Goal: Information Seeking & Learning: Learn about a topic

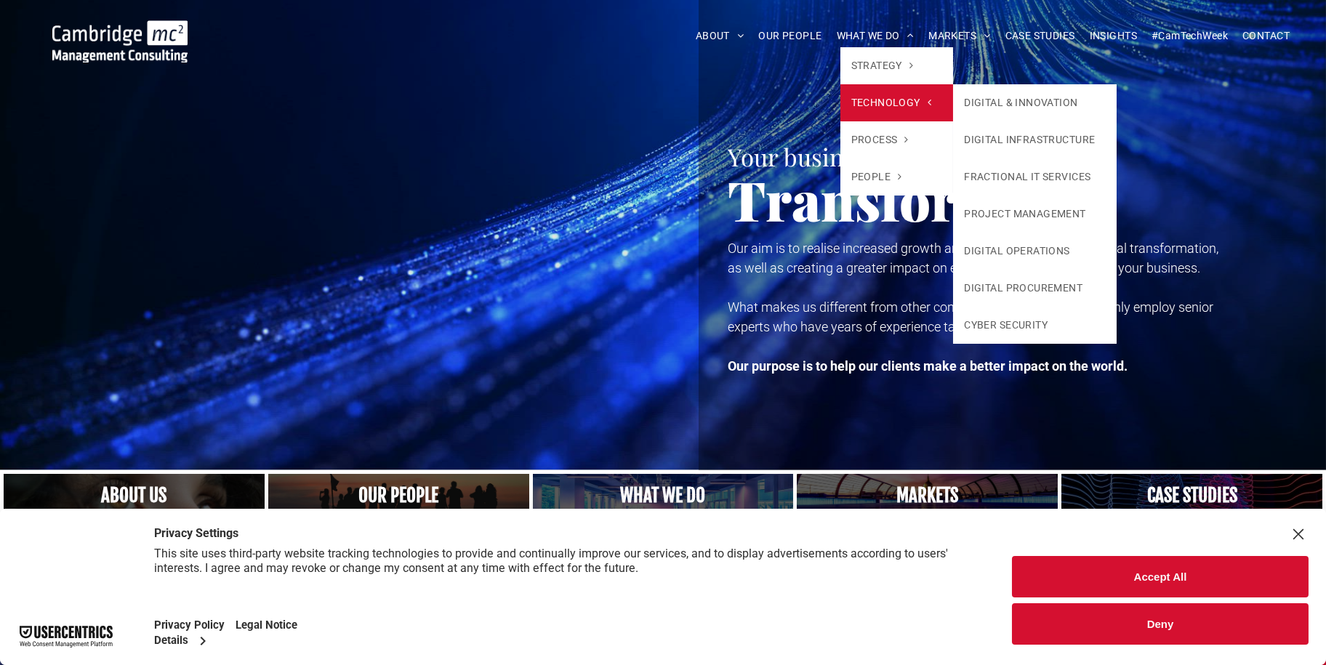
click at [870, 95] on span "TECHNOLOGY" at bounding box center [891, 102] width 81 height 15
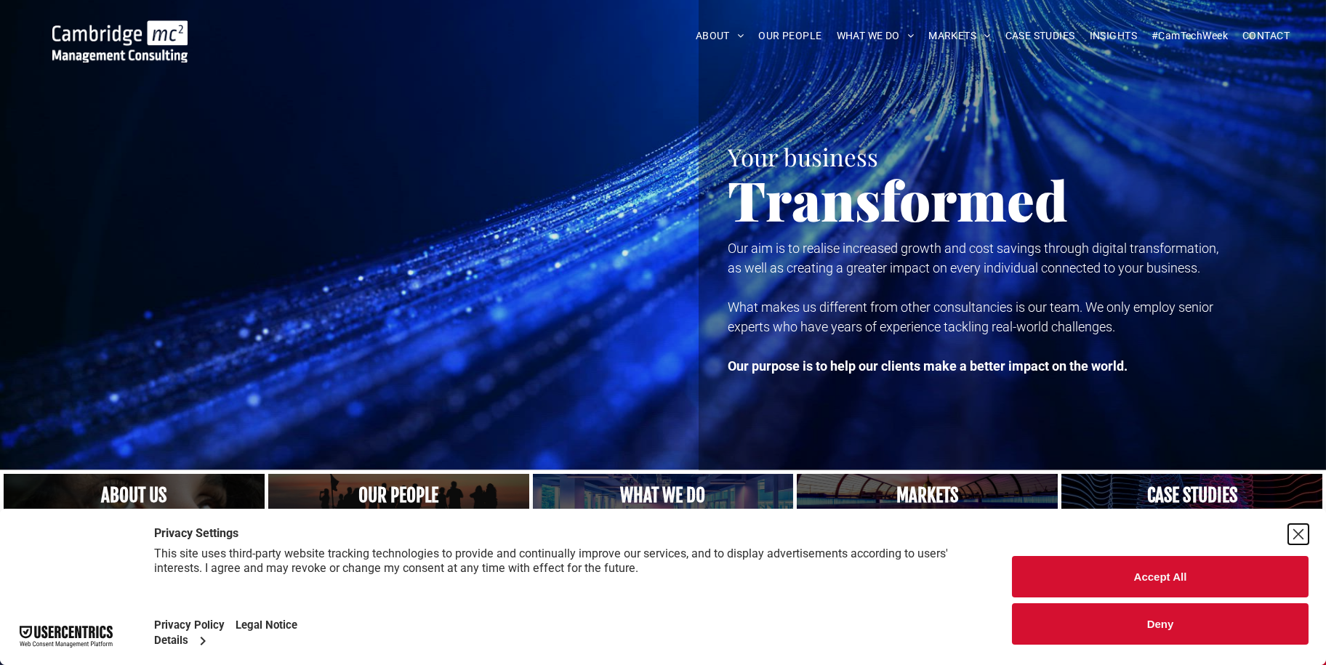
drag, startPoint x: 1298, startPoint y: 536, endPoint x: 1283, endPoint y: 539, distance: 15.5
click at [1297, 536] on div "Close Layer" at bounding box center [1298, 534] width 20 height 20
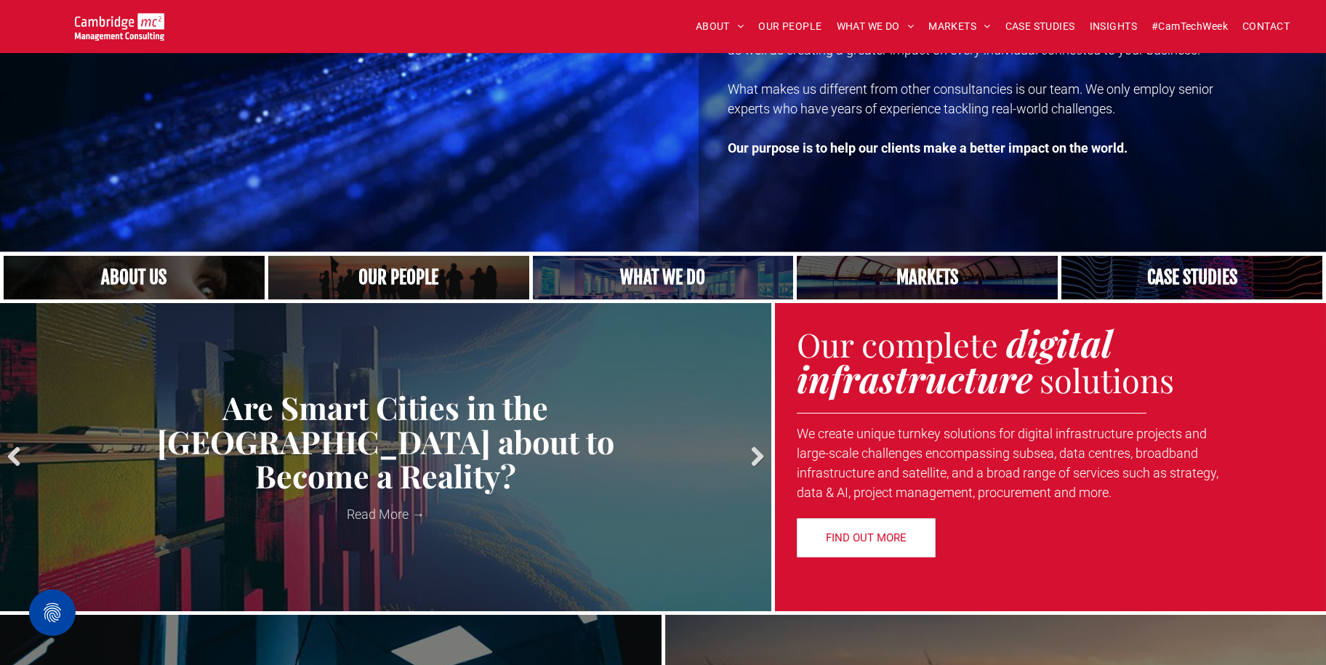
scroll to position [291, 0]
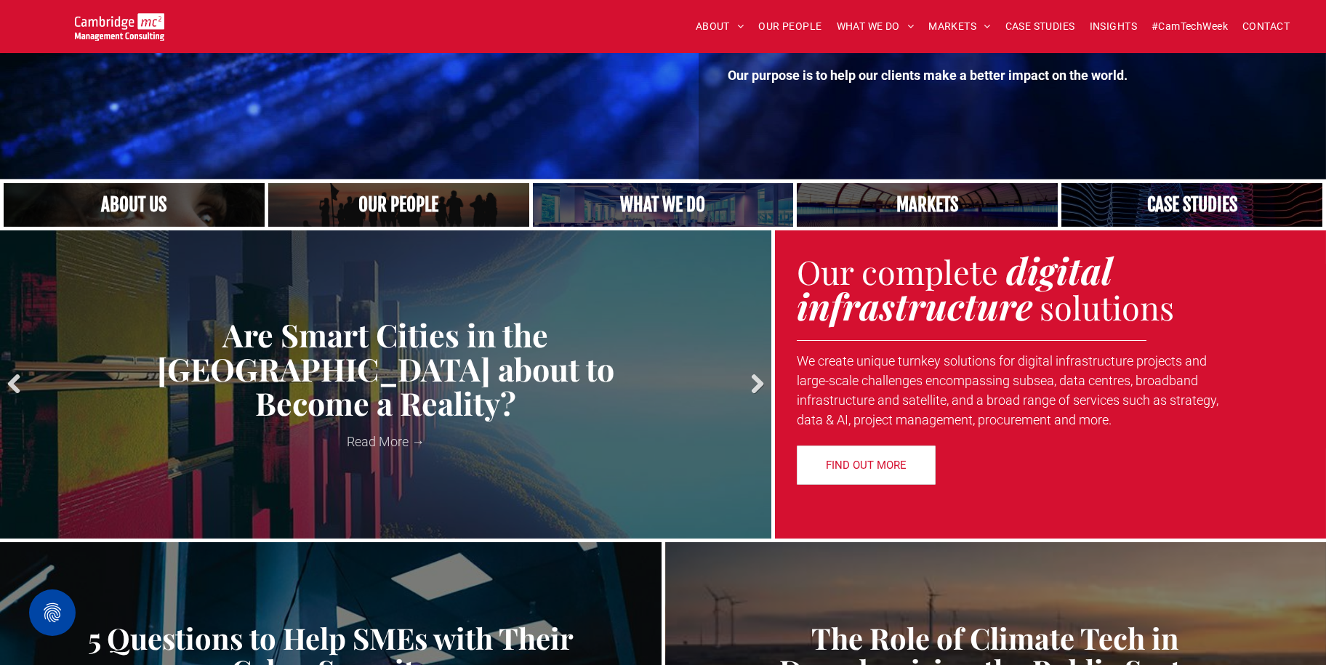
click at [749, 381] on link "Next" at bounding box center [753, 385] width 22 height 22
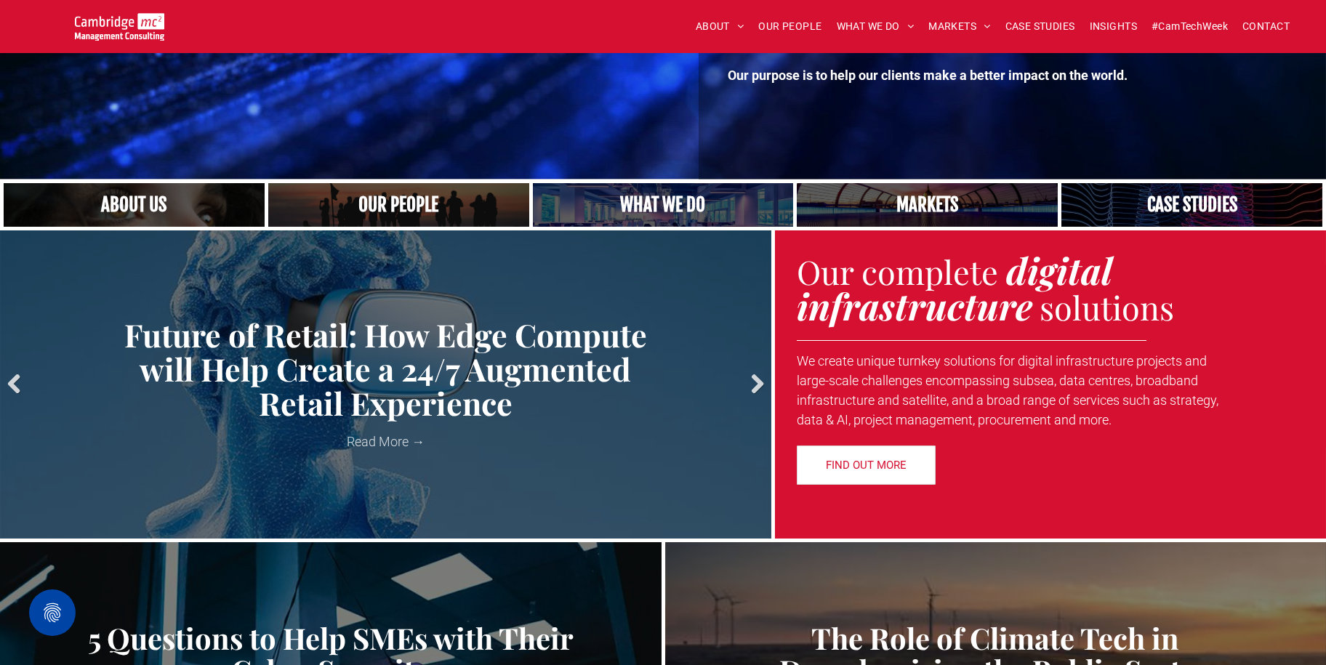
click at [759, 379] on link "Next" at bounding box center [753, 385] width 22 height 22
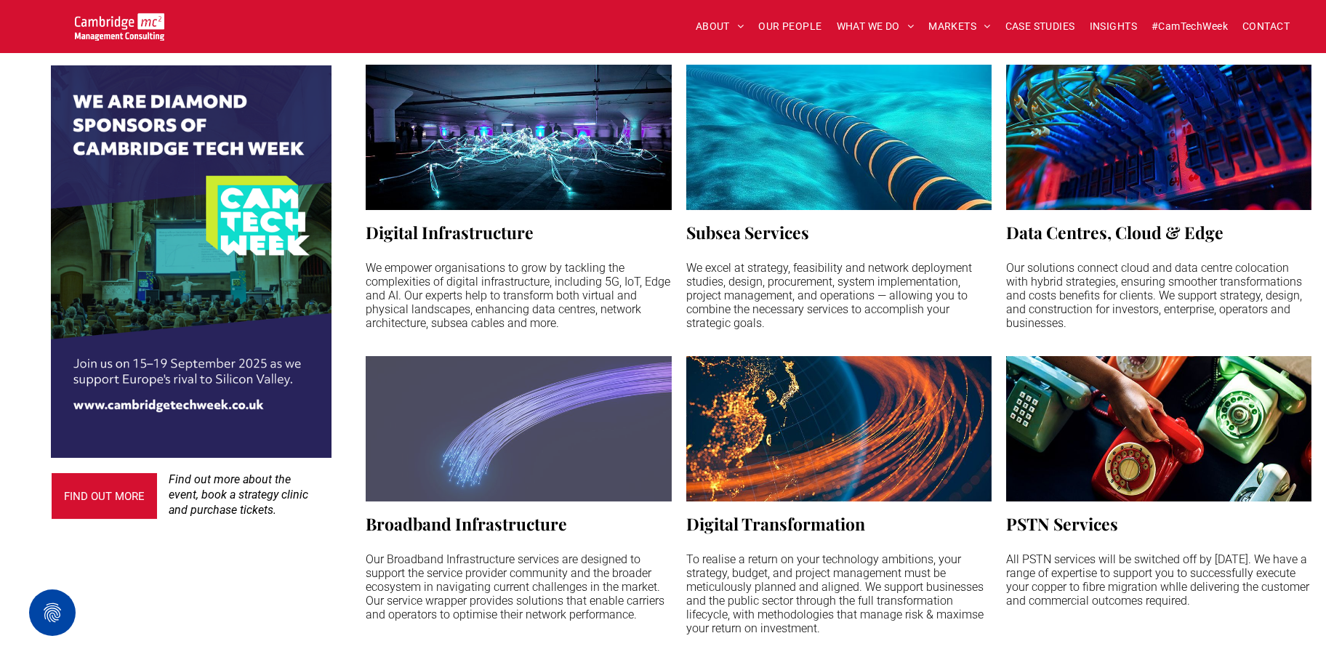
scroll to position [1090, 0]
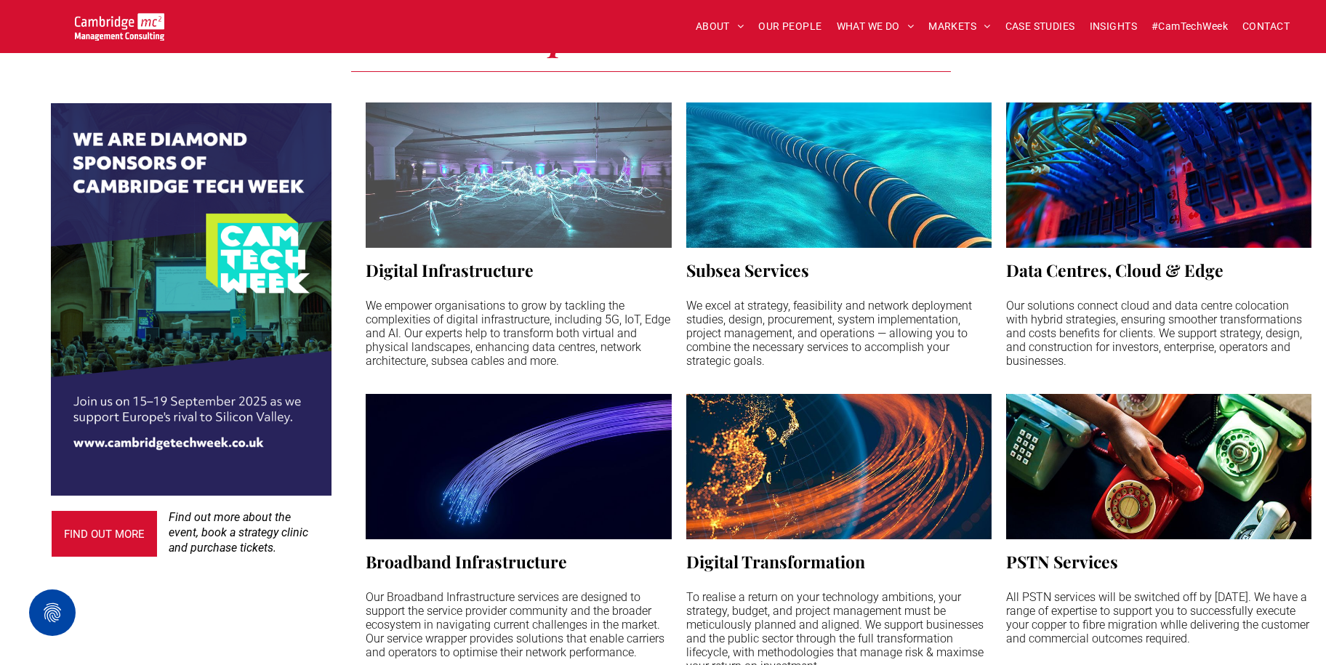
click at [466, 278] on h3 "Digital Infrastructure" at bounding box center [450, 270] width 168 height 23
click at [477, 313] on p "We empower organisations to grow by tackling the complexities of digital infras…" at bounding box center [518, 333] width 305 height 69
click at [461, 269] on h3 "Digital Infrastructure" at bounding box center [450, 270] width 168 height 23
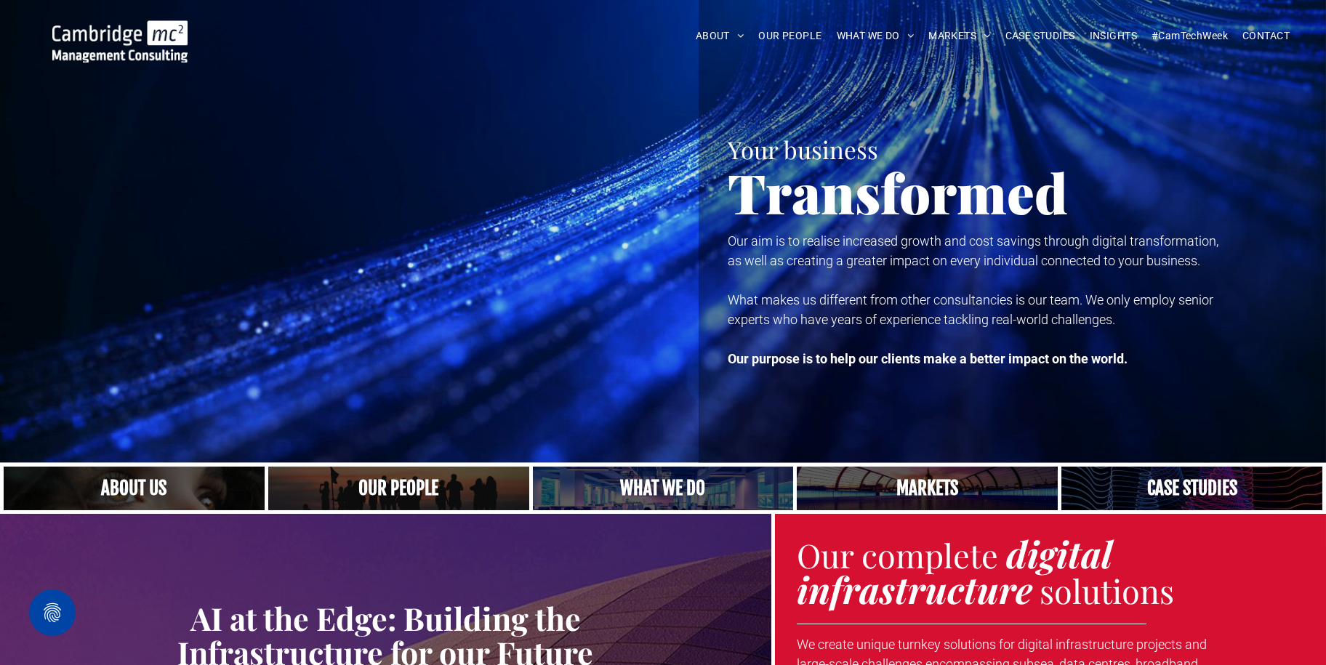
scroll to position [0, 0]
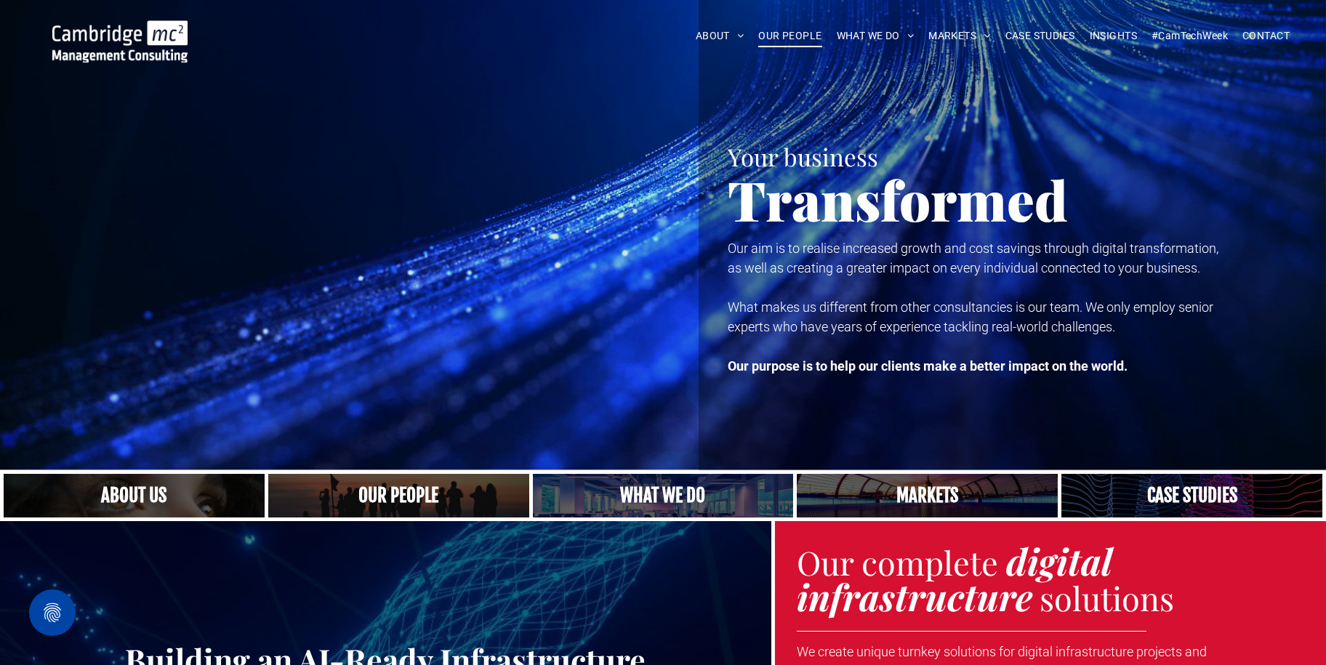
click at [808, 36] on span "OUR PEOPLE" at bounding box center [789, 36] width 63 height 23
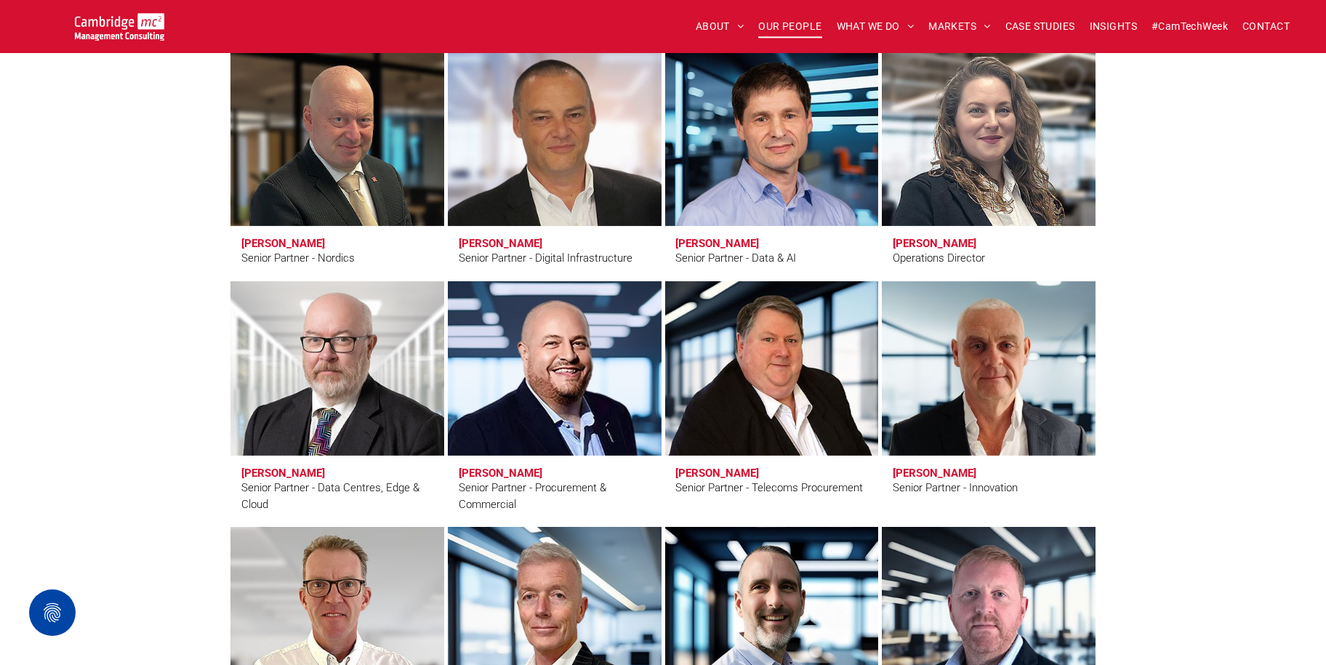
scroll to position [1962, 0]
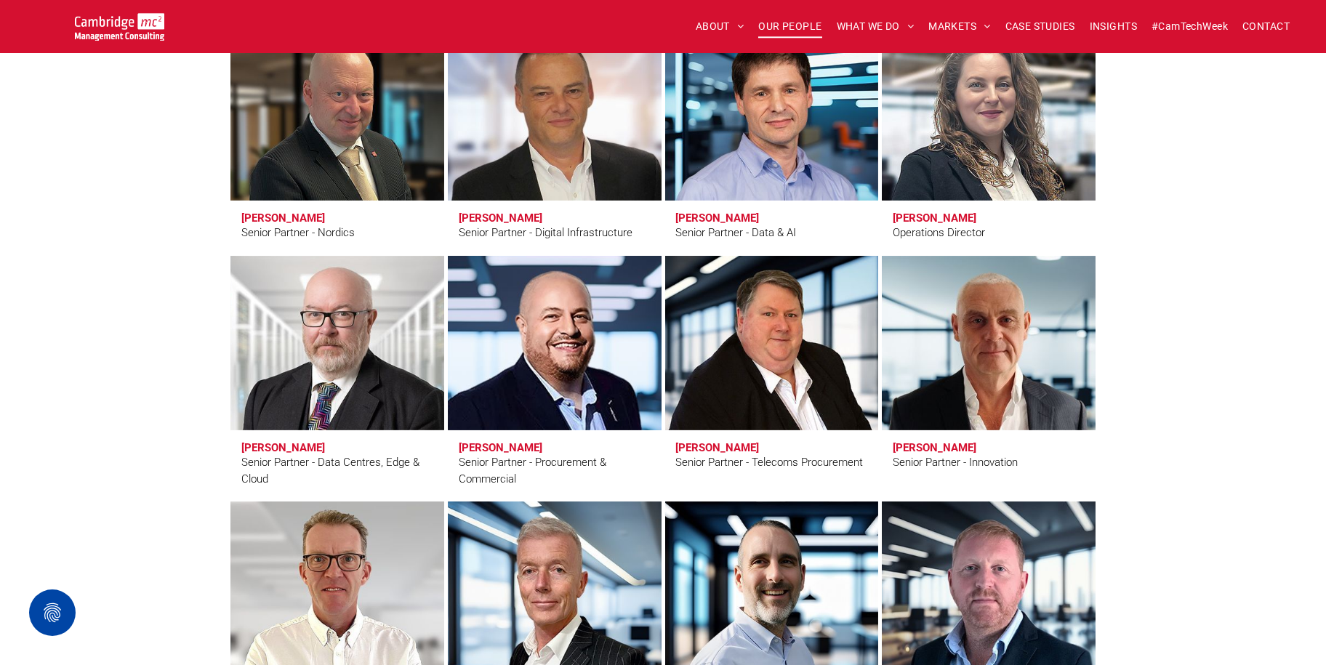
click at [498, 443] on h3 "[PERSON_NAME]" at bounding box center [501, 447] width 84 height 13
click at [497, 455] on div "Senior Partner - Procurement & Commercial" at bounding box center [555, 470] width 192 height 33
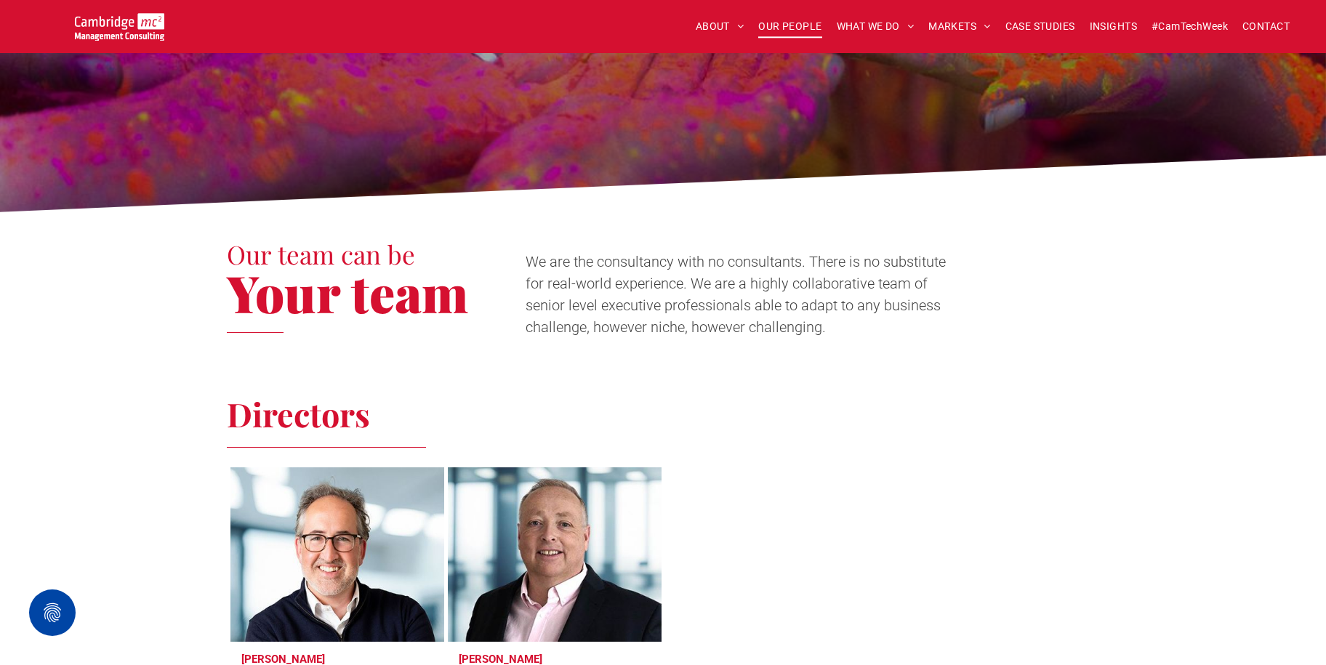
scroll to position [279, 0]
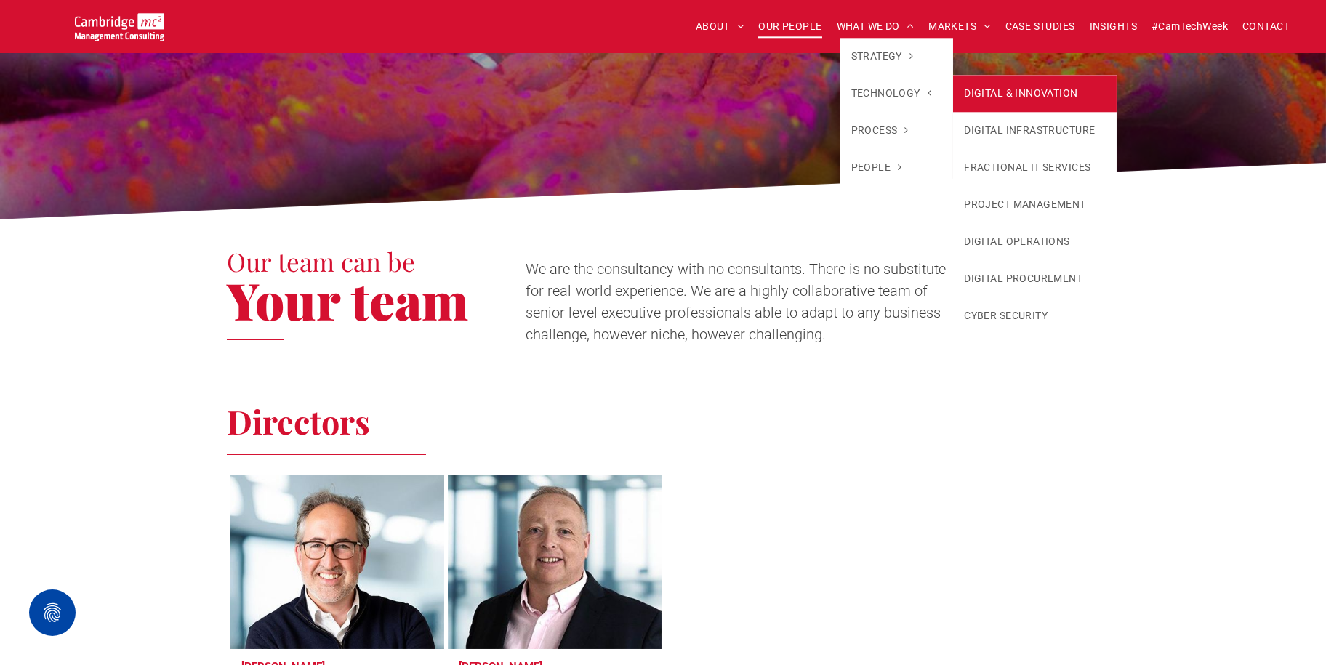
click at [993, 98] on link "DIGITAL & INNOVATION" at bounding box center [1035, 93] width 164 height 37
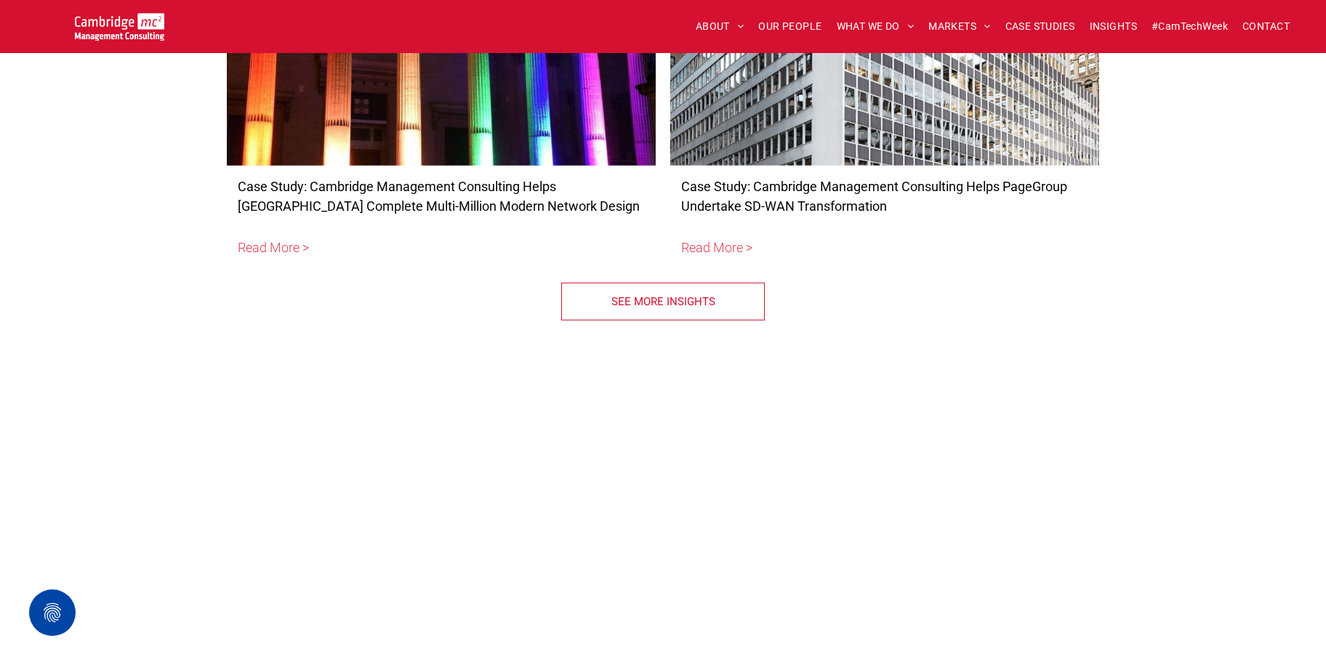
scroll to position [6904, 0]
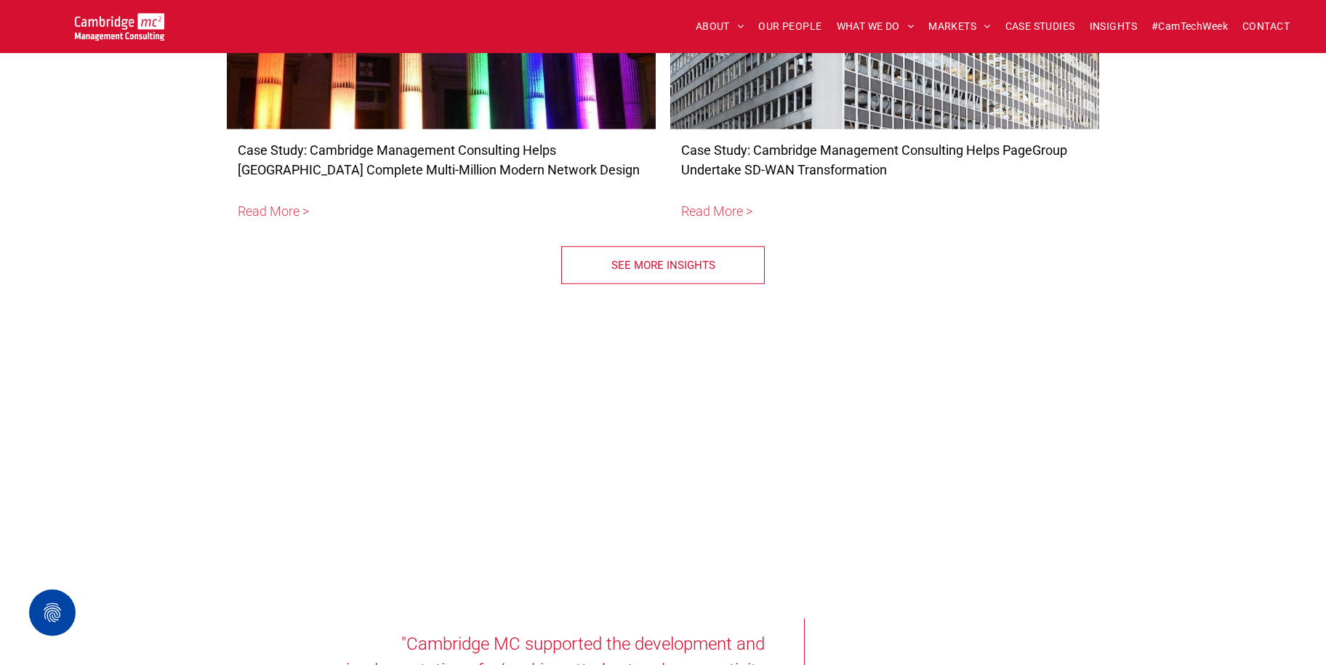
click at [641, 280] on span "SEE MORE INSIGHTS" at bounding box center [663, 265] width 104 height 36
